Goal: Task Accomplishment & Management: Use online tool/utility

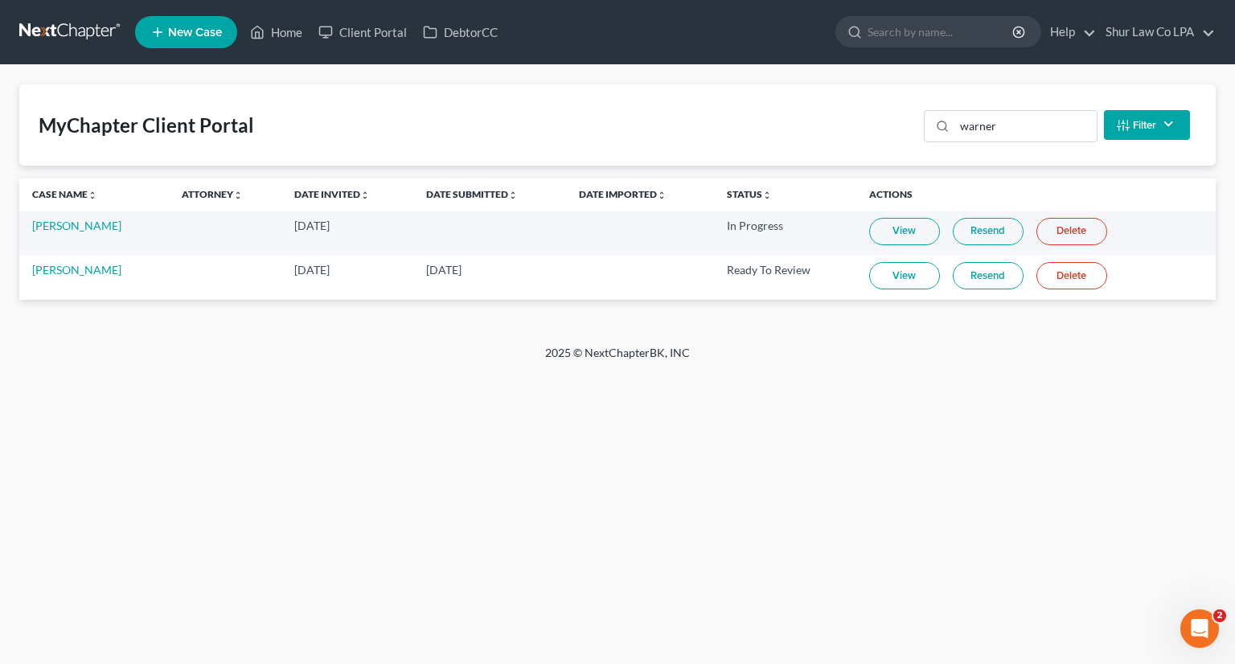
click at [983, 277] on link "Resend" at bounding box center [987, 275] width 71 height 27
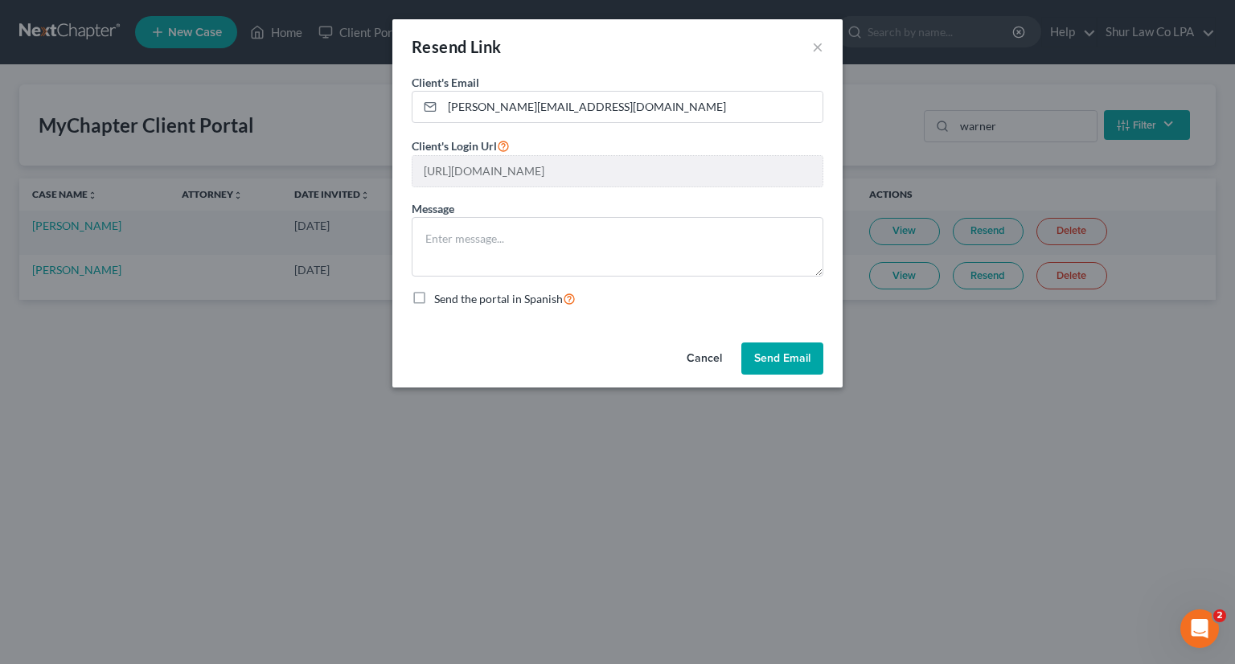
click at [773, 346] on button "Send Email" at bounding box center [782, 358] width 82 height 32
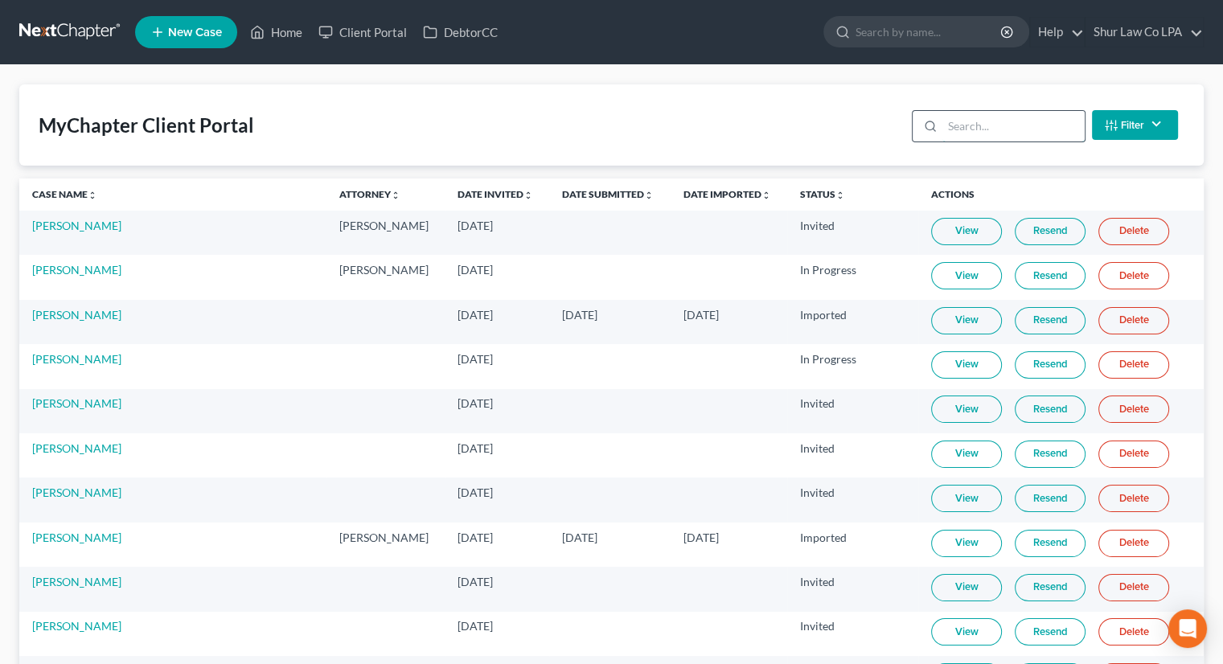
click at [986, 129] on input "search" at bounding box center [1013, 126] width 142 height 31
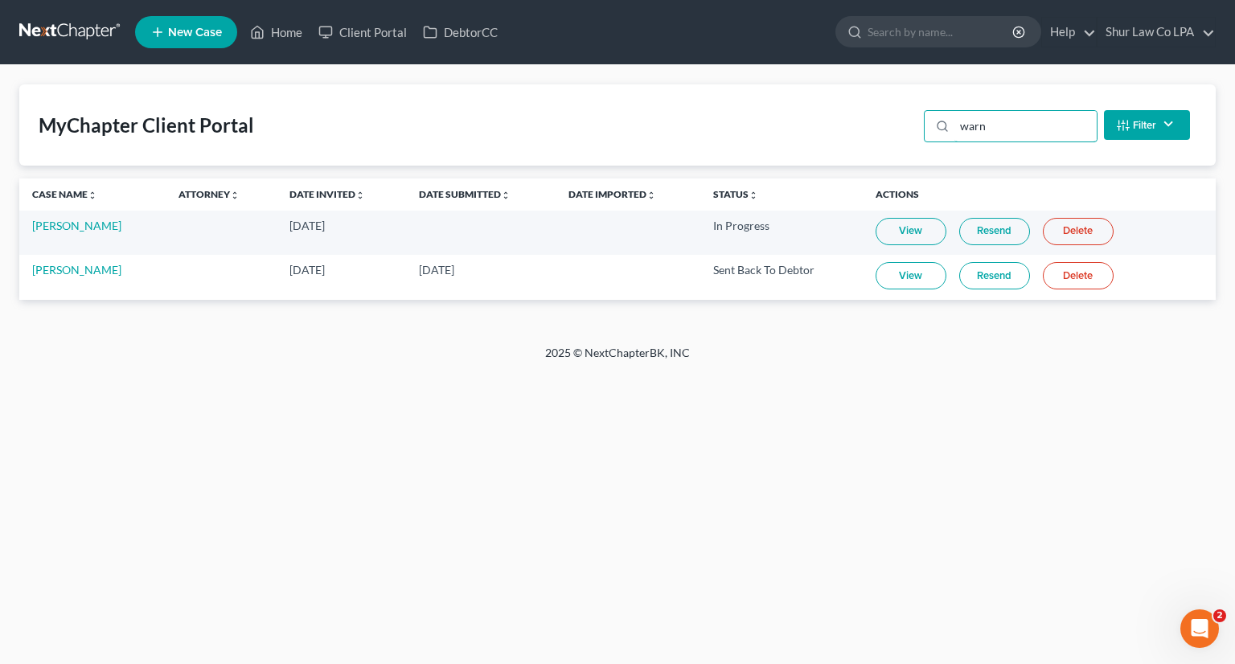
type input "warn"
